Goal: Task Accomplishment & Management: Use online tool/utility

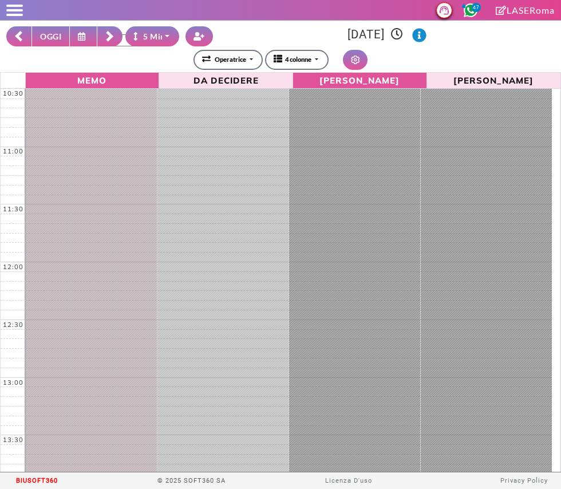
select select "*"
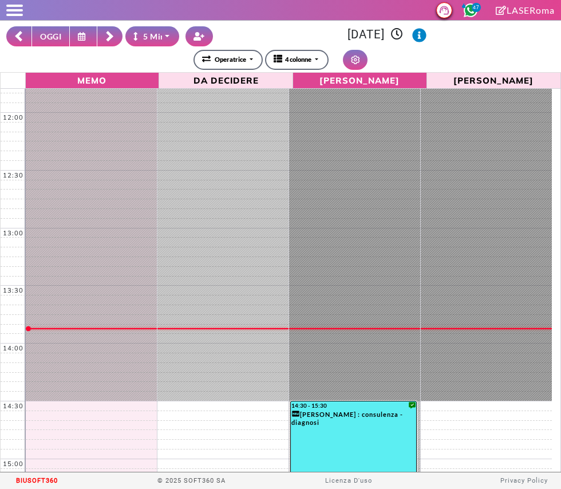
scroll to position [149, 0]
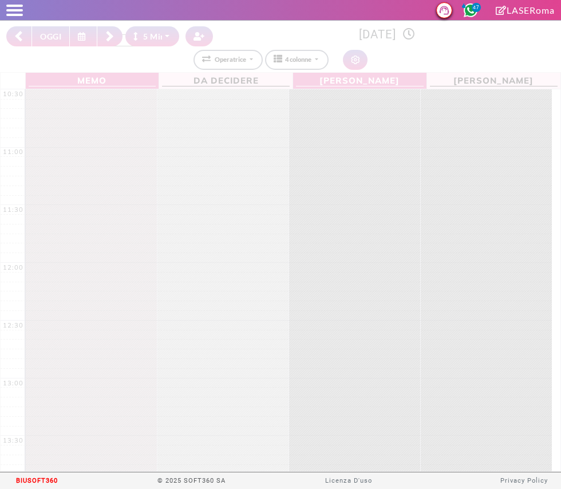
select select "*"
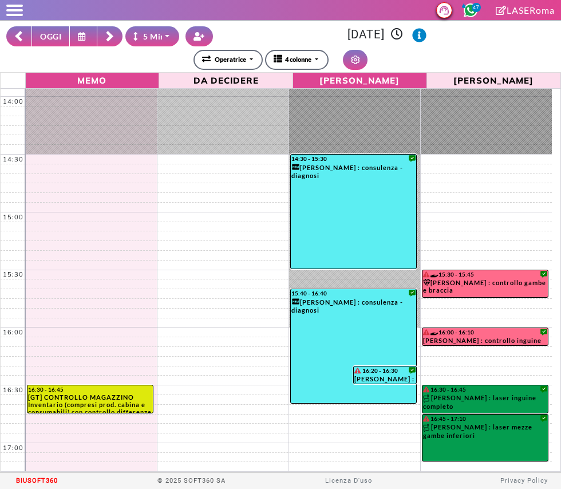
scroll to position [393, 0]
